Goal: Task Accomplishment & Management: Complete application form

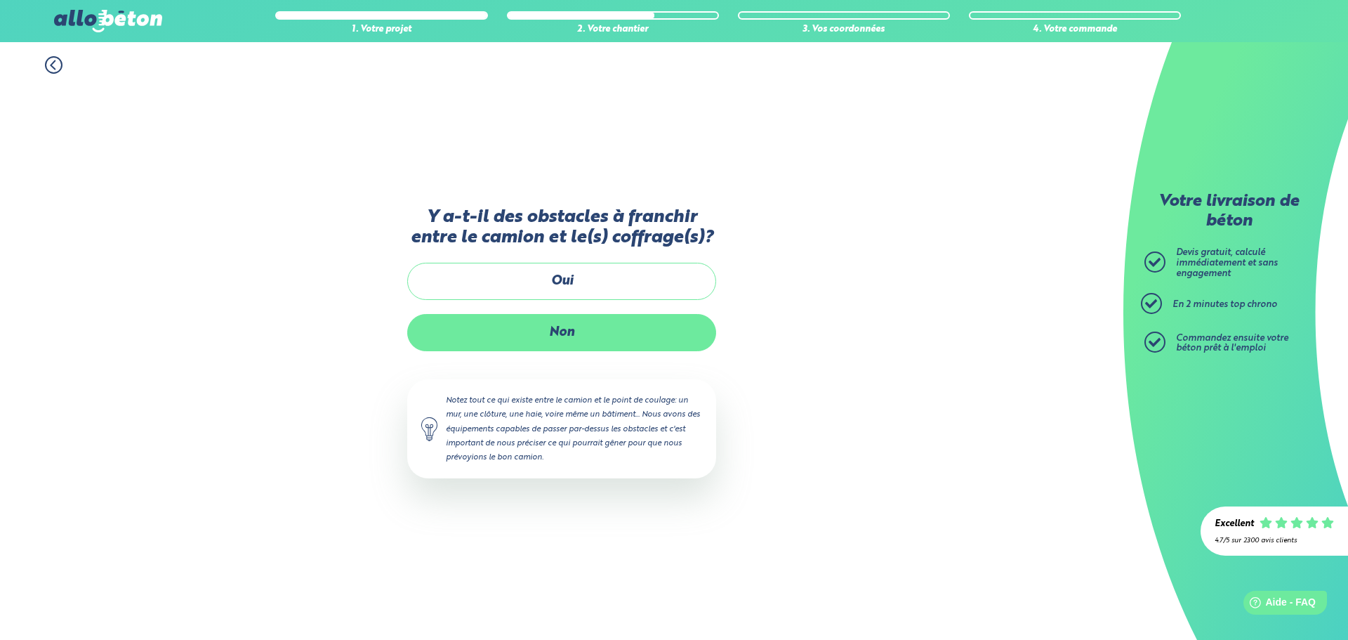
click at [612, 346] on label "Non" at bounding box center [561, 332] width 309 height 37
click at [0, 0] on input "Non" at bounding box center [0, 0] width 0 height 0
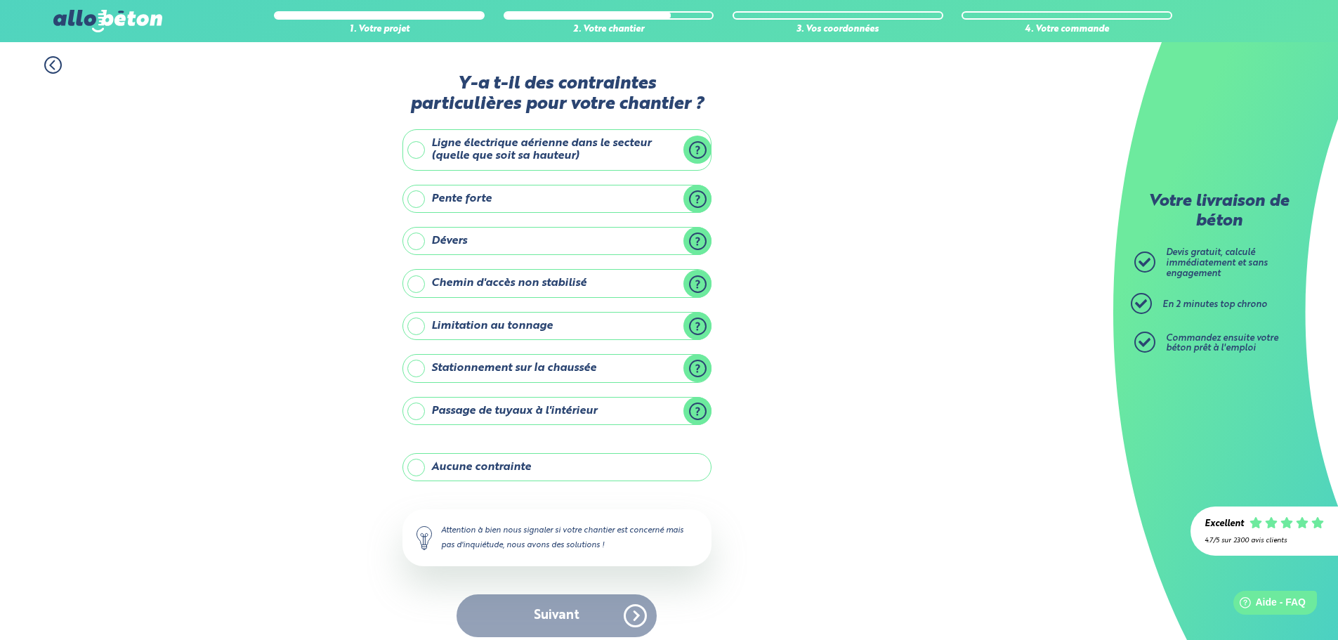
click at [624, 204] on label "Pente forte" at bounding box center [556, 199] width 309 height 28
click at [0, 0] on input "Pente forte" at bounding box center [0, 0] width 0 height 0
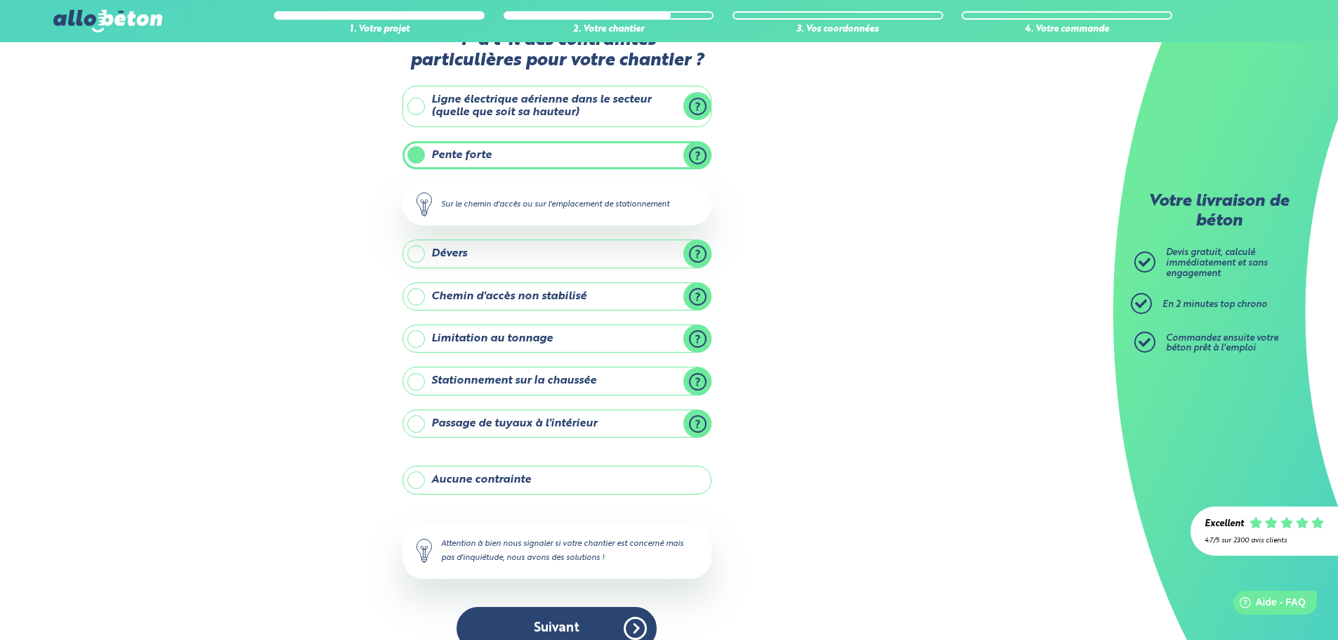
scroll to position [67, 0]
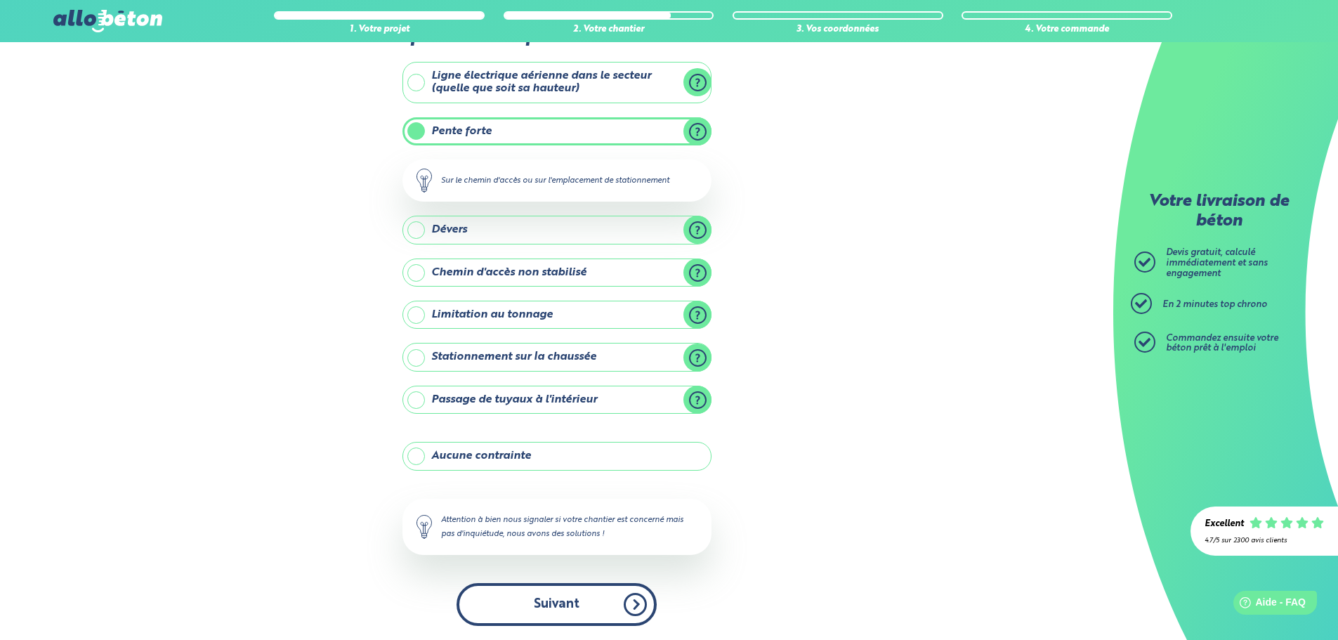
click at [631, 611] on button "Suivant" at bounding box center [556, 604] width 200 height 43
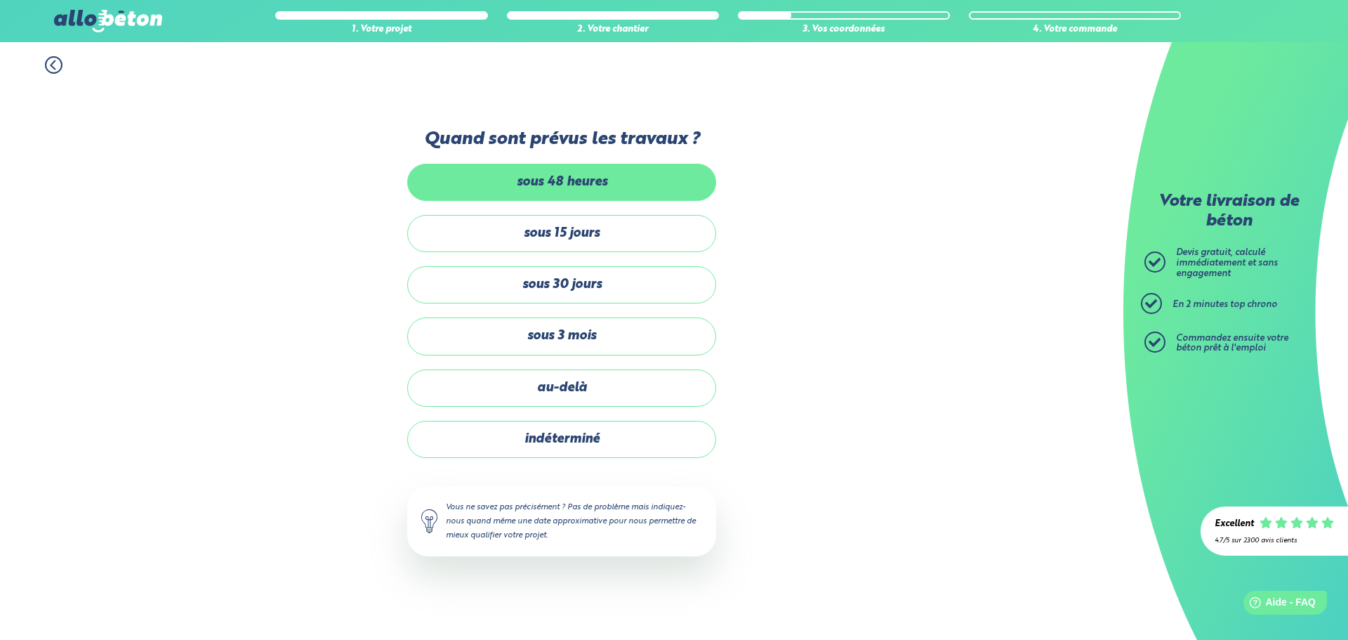
click at [607, 185] on label "sous 48 heures" at bounding box center [561, 182] width 309 height 37
click at [0, 0] on input "sous 48 heures" at bounding box center [0, 0] width 0 height 0
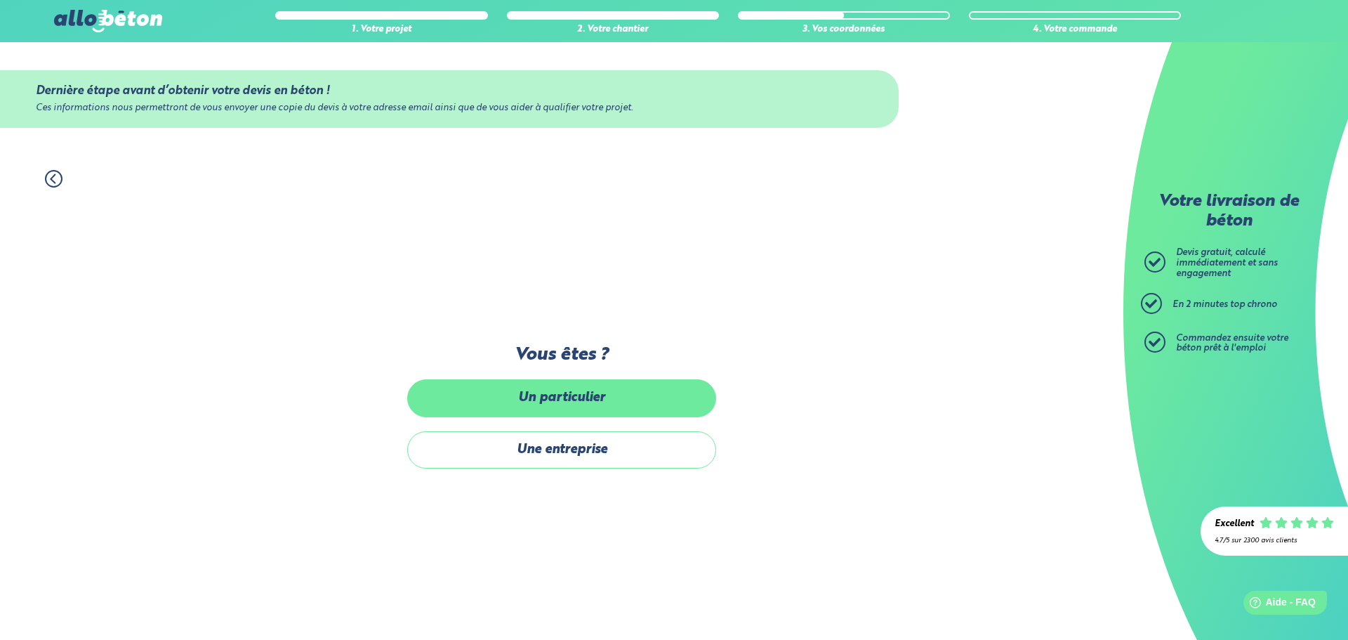
click at [576, 404] on label "Un particulier" at bounding box center [561, 397] width 309 height 37
click at [0, 0] on input "Un particulier" at bounding box center [0, 0] width 0 height 0
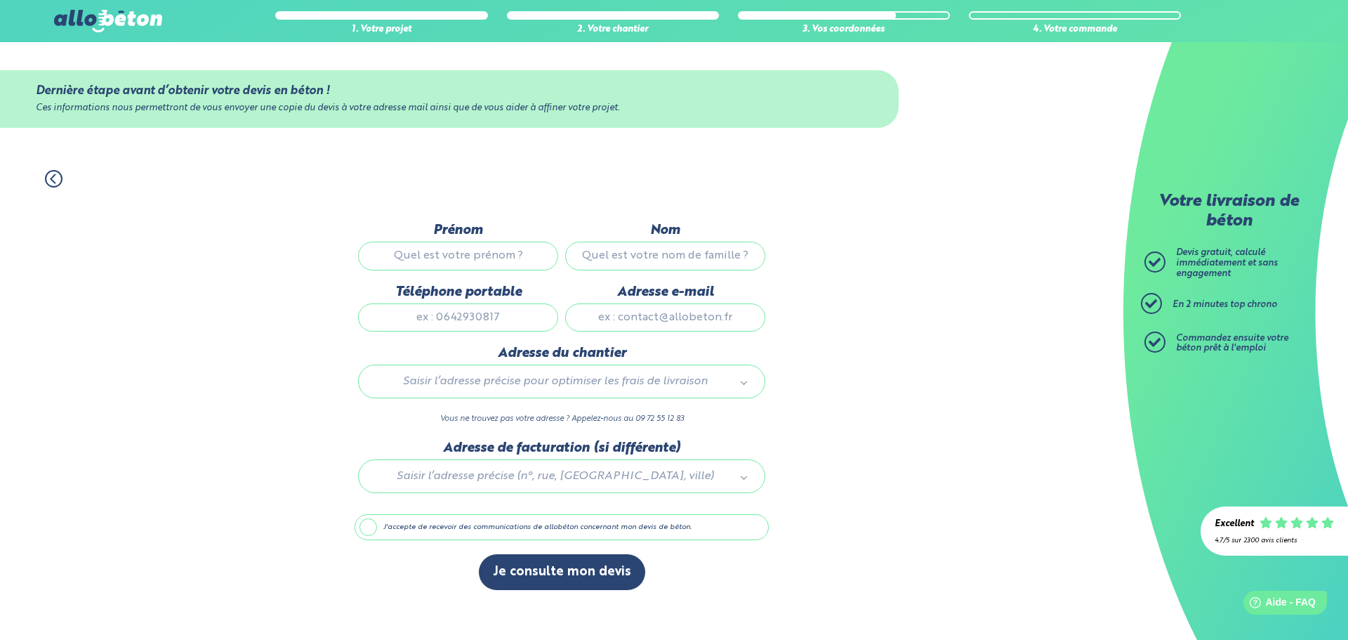
click at [501, 257] on input "Prénom" at bounding box center [458, 256] width 200 height 28
type input "Malo"
type input "Camard"
type input "0645533097"
type input "[EMAIL_ADDRESS][DOMAIN_NAME]"
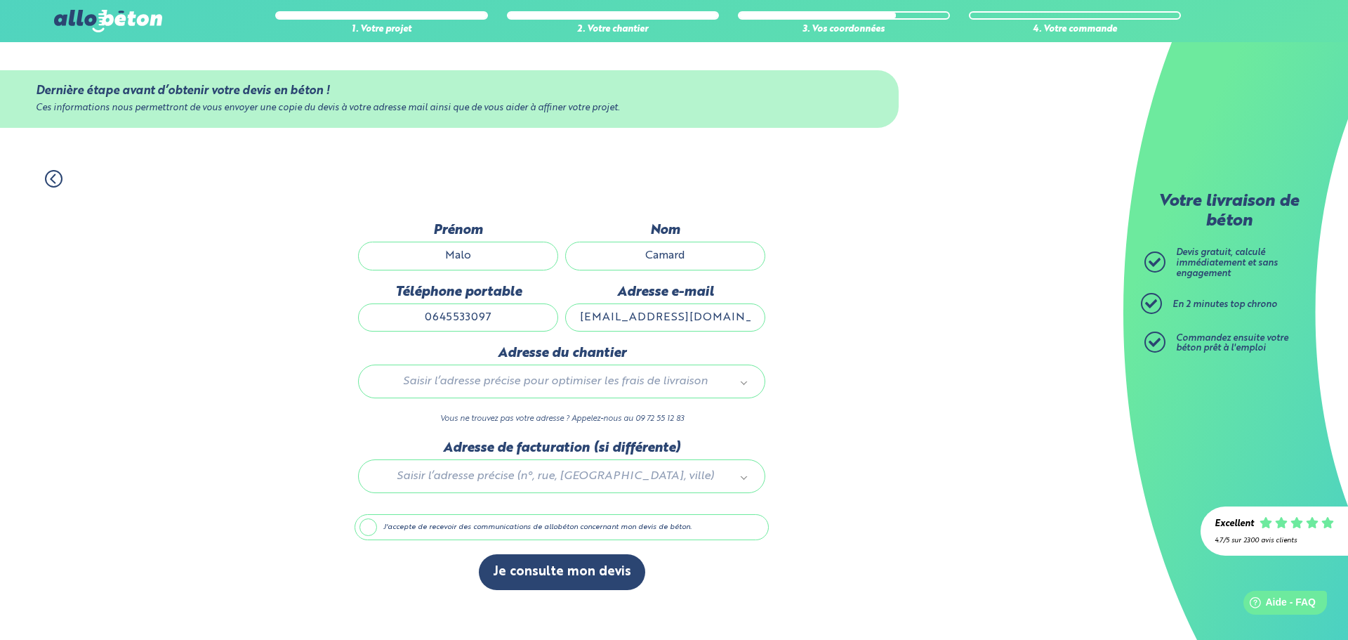
type input "[STREET_ADDRESS][PERSON_NAME]"
drag, startPoint x: 744, startPoint y: 316, endPoint x: 587, endPoint y: 322, distance: 157.4
click at [587, 322] on input "[EMAIL_ADDRESS][DOMAIN_NAME]" at bounding box center [665, 317] width 200 height 28
type input "[EMAIL_ADDRESS][DOMAIN_NAME]"
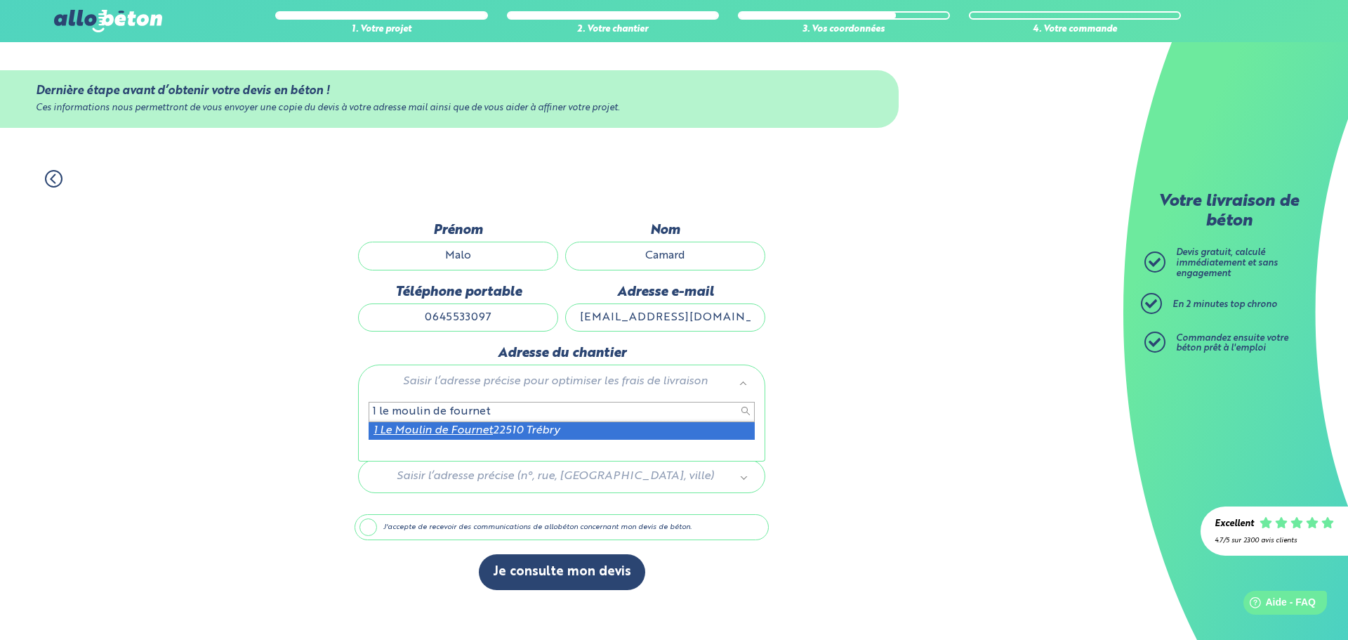
type input "1 le moulin de fournet"
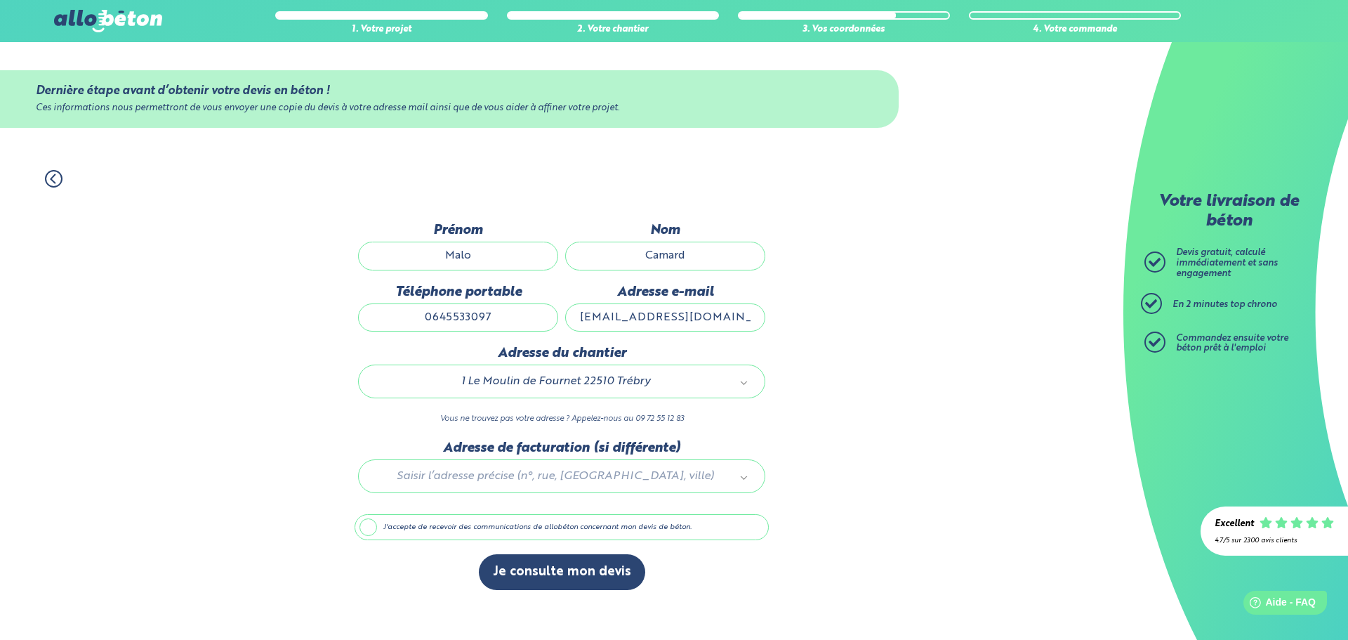
click at [560, 473] on div at bounding box center [562, 473] width 414 height 67
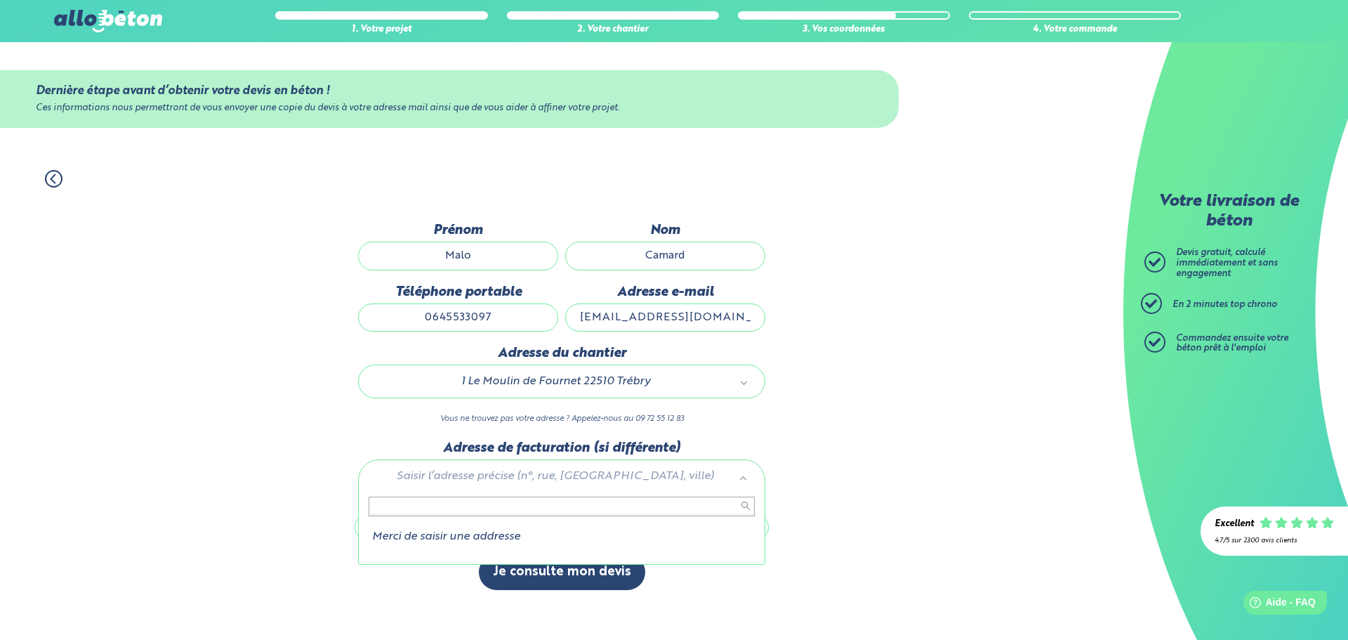
scroll to position [1, 0]
click at [468, 539] on li "Merci de saisir une addresse" at bounding box center [562, 536] width 386 height 13
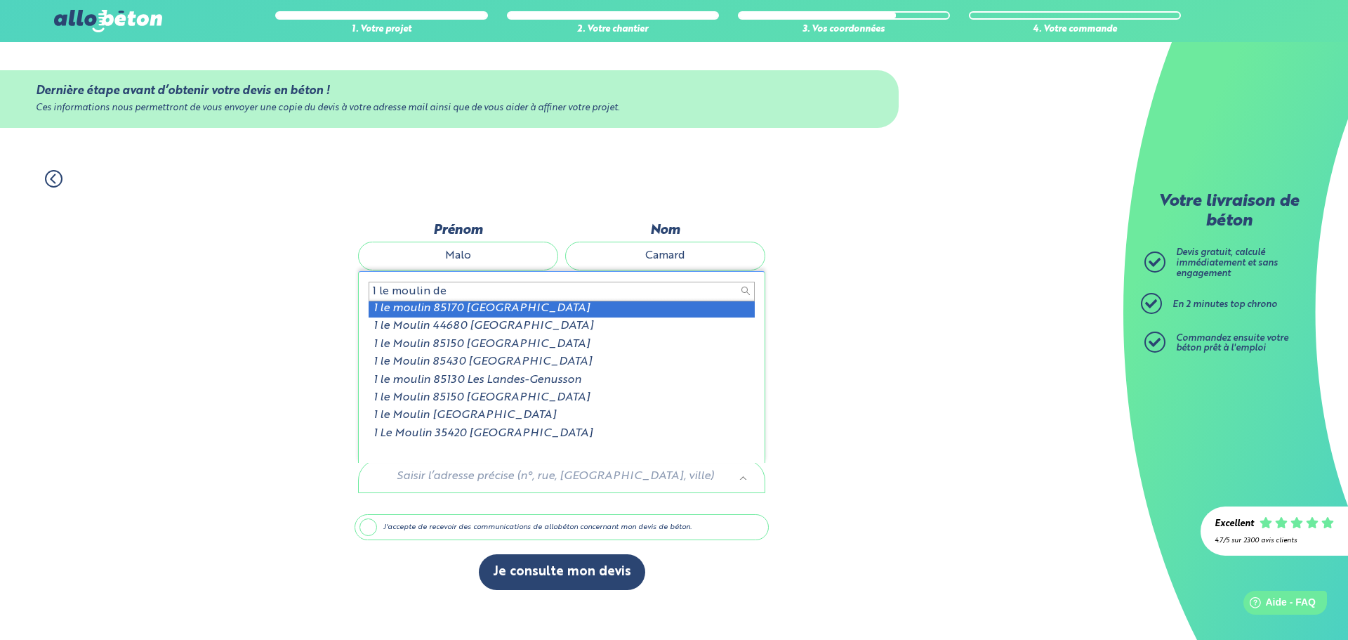
scroll to position [0, 0]
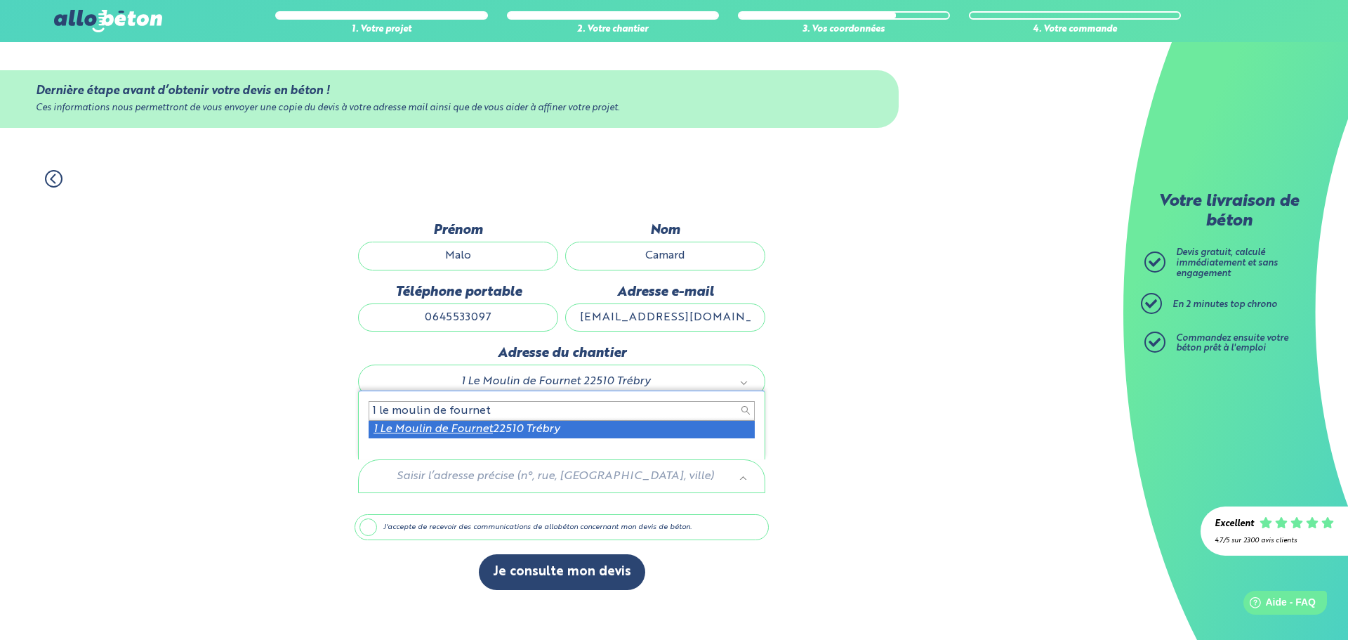
type input "1 le moulin de fournet"
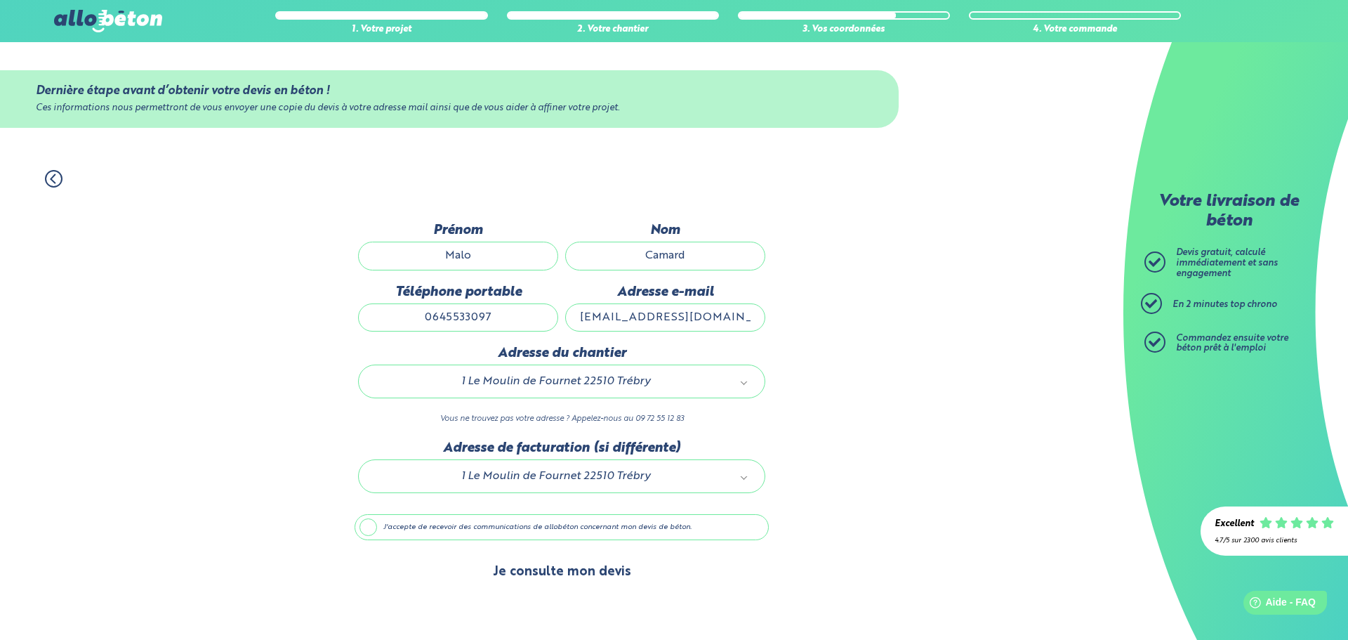
click at [608, 569] on button "Je consulte mon devis" at bounding box center [562, 572] width 166 height 36
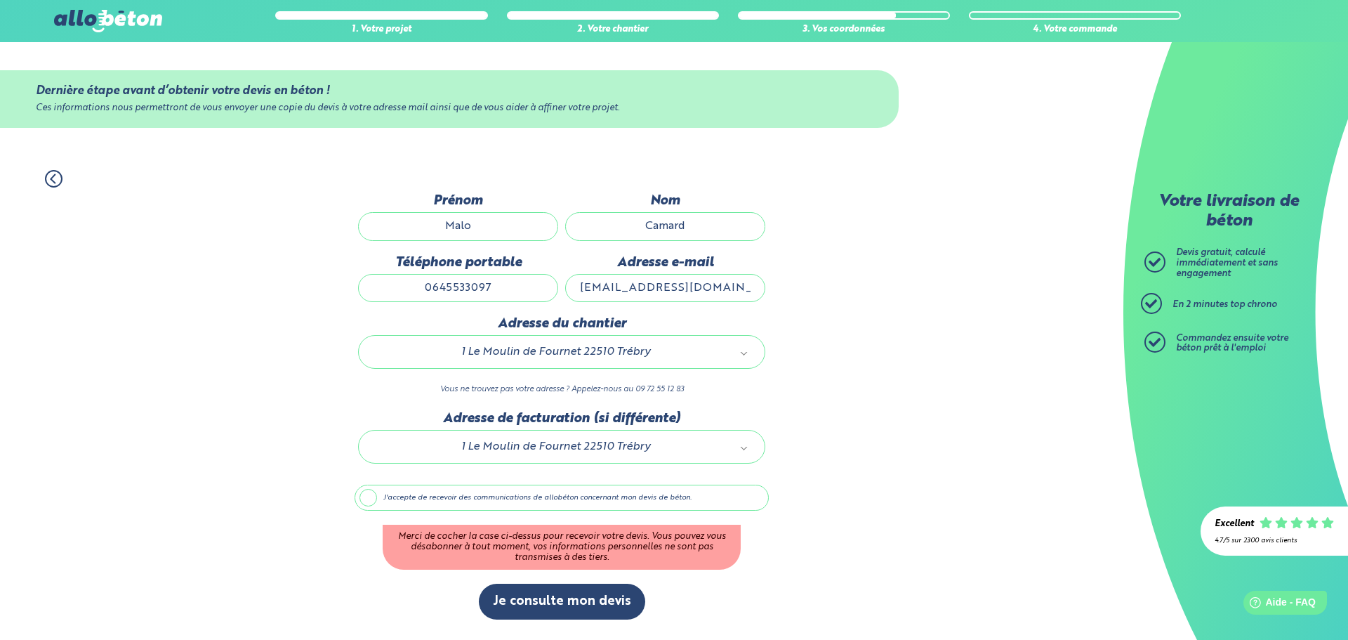
click at [372, 494] on label "J'accepte de recevoir des communications de allobéton concernant mon devis de b…" at bounding box center [562, 497] width 414 height 27
click at [0, 0] on input "J'accepte de recevoir des communications de allobéton concernant mon devis de b…" at bounding box center [0, 0] width 0 height 0
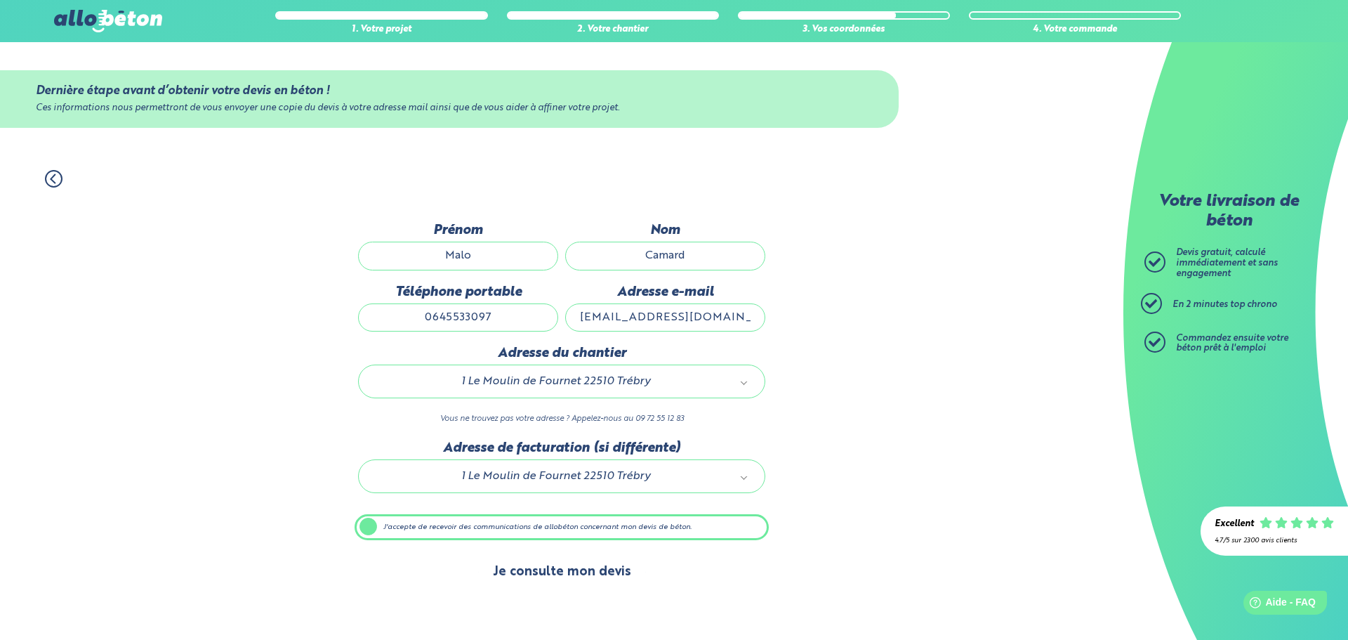
click at [598, 581] on button "Je consulte mon devis" at bounding box center [562, 572] width 166 height 36
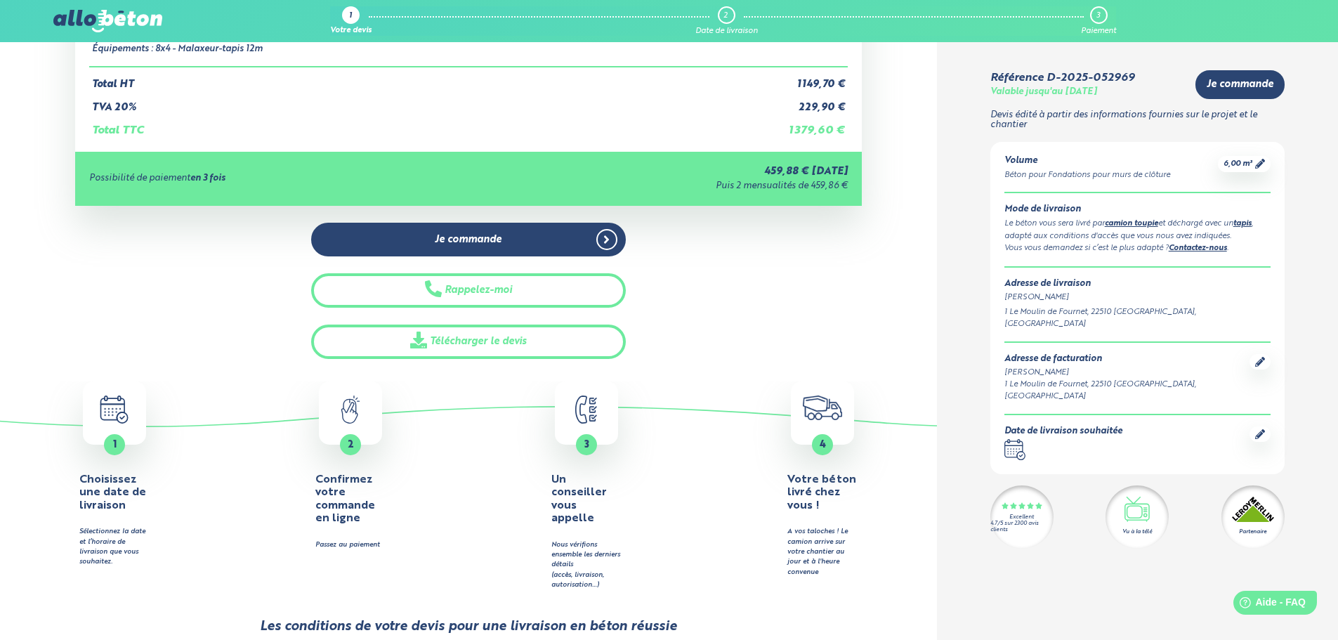
scroll to position [211, 0]
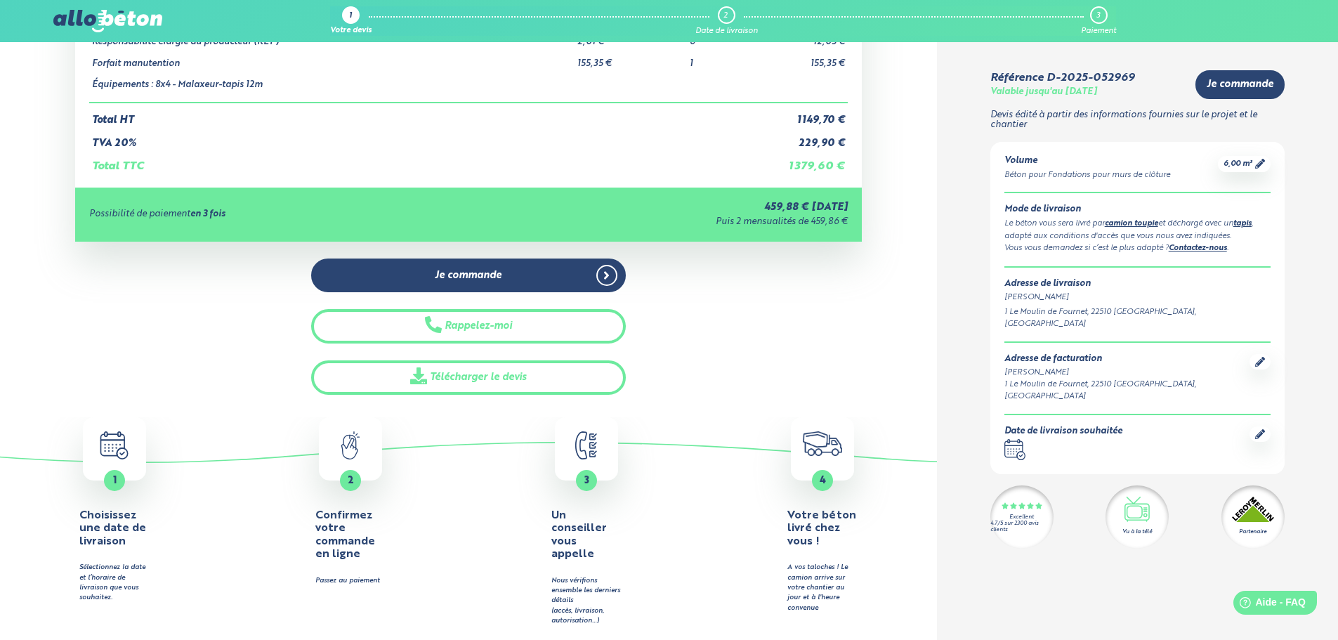
click at [868, 357] on div "Détails du devis Produits Prix unitaire HT Quantité Prix HT Fondations pour mur…" at bounding box center [468, 135] width 937 height 518
